Goal: Task Accomplishment & Management: Manage account settings

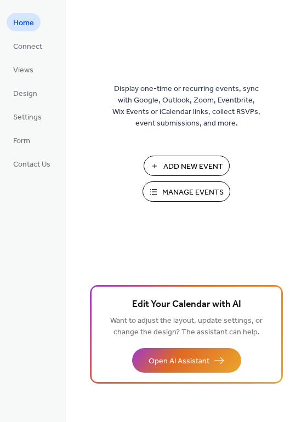
click at [195, 197] on span "Manage Events" at bounding box center [192, 192] width 61 height 11
click at [33, 119] on span "Settings" at bounding box center [27, 117] width 28 height 11
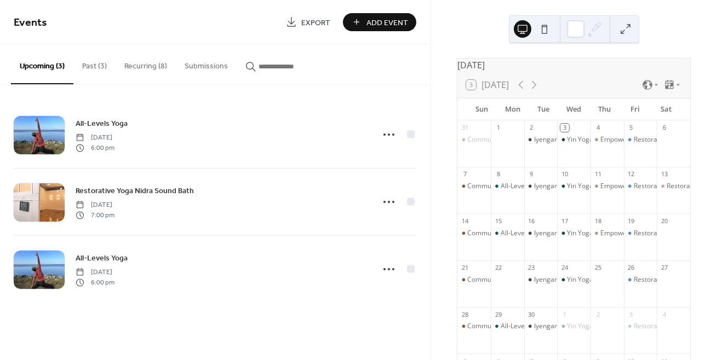
click at [151, 66] on button "Recurring (8)" at bounding box center [146, 63] width 60 height 39
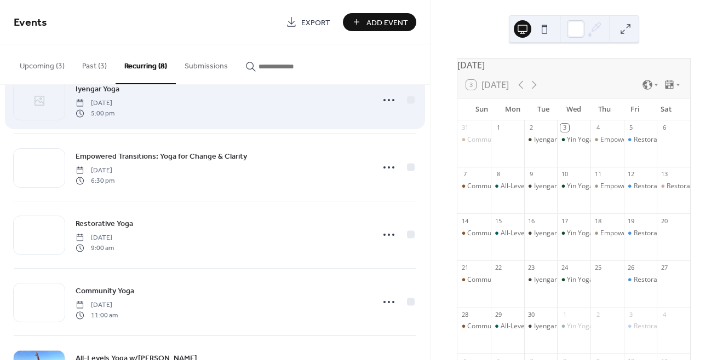
scroll to position [35, 0]
click at [392, 100] on circle at bounding box center [393, 100] width 2 height 2
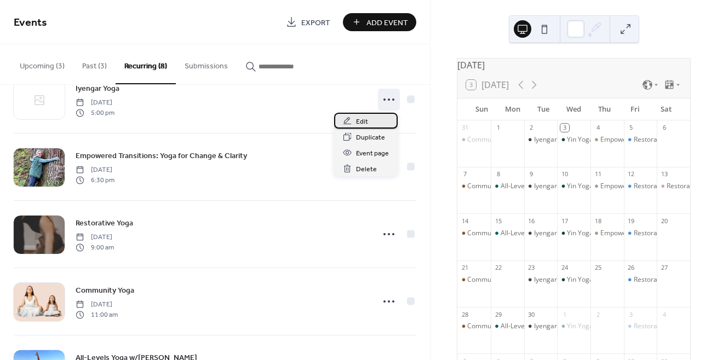
click at [363, 116] on span "Edit" at bounding box center [362, 121] width 12 height 11
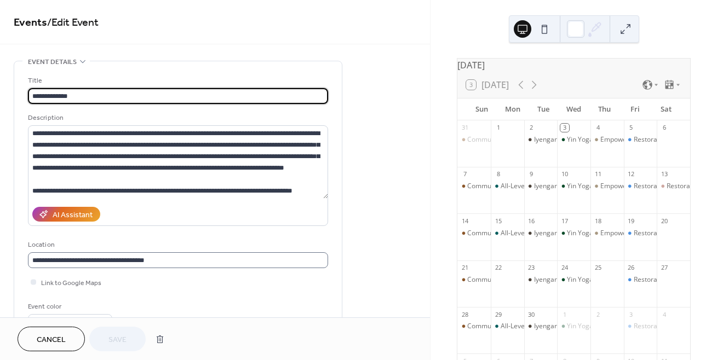
scroll to position [1, 0]
